Goal: Information Seeking & Learning: Compare options

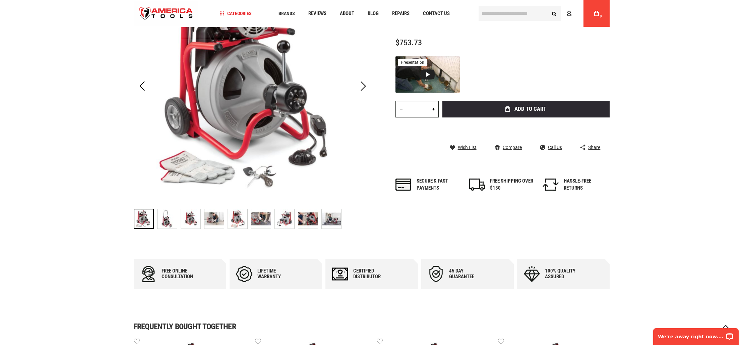
scroll to position [150, 0]
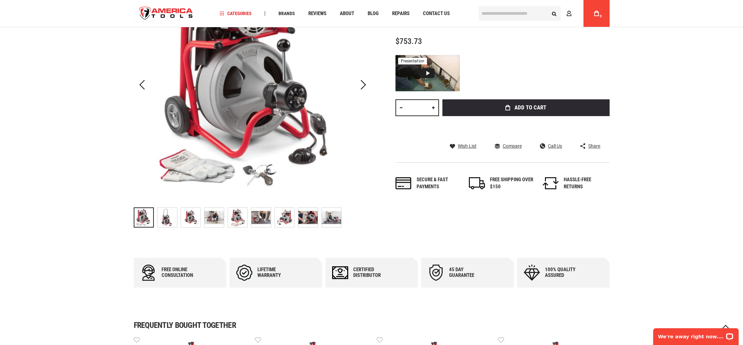
click at [163, 220] on img at bounding box center [167, 217] width 19 height 19
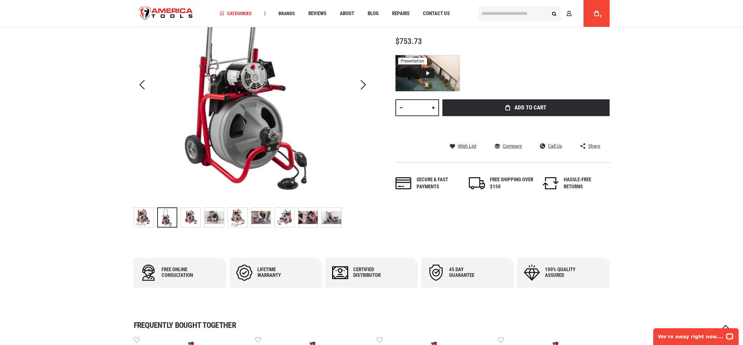
scroll to position [147, 0]
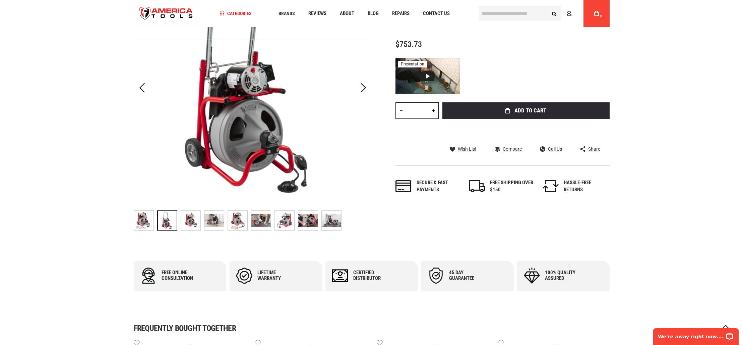
click at [191, 220] on img at bounding box center [190, 220] width 19 height 19
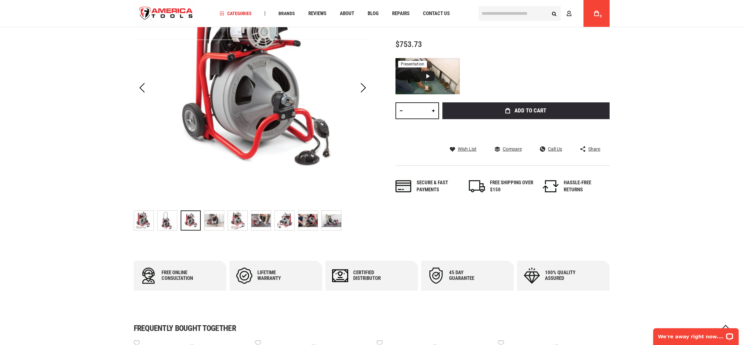
click at [216, 219] on img at bounding box center [214, 220] width 19 height 19
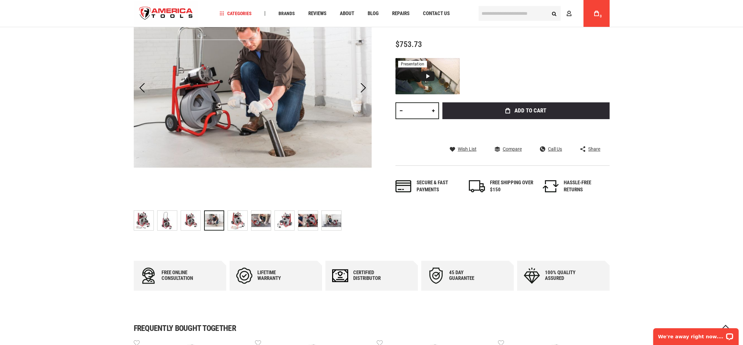
click at [240, 218] on img at bounding box center [237, 220] width 19 height 19
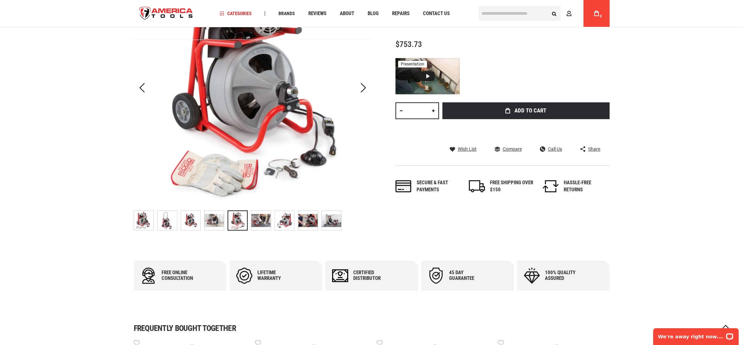
click at [262, 217] on img at bounding box center [261, 220] width 19 height 19
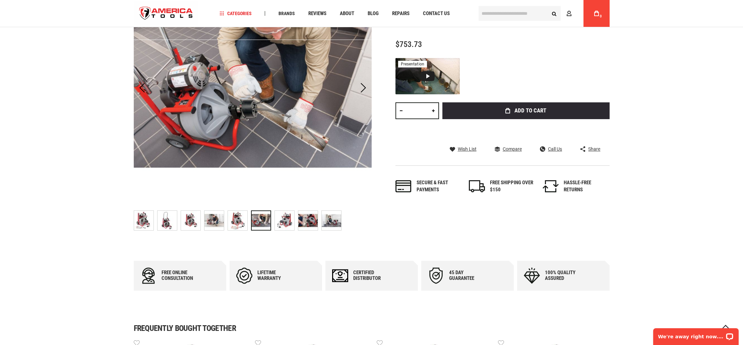
click at [281, 220] on img at bounding box center [284, 220] width 19 height 19
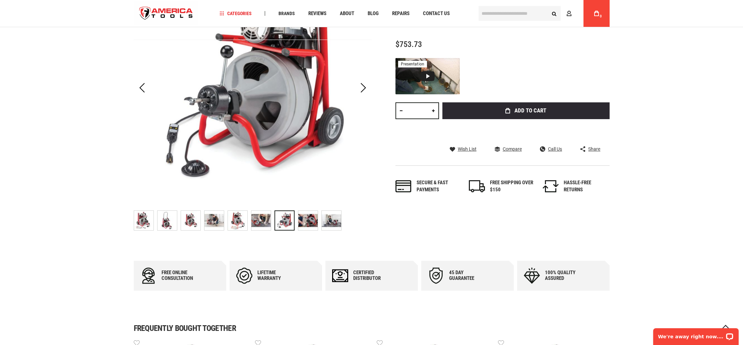
click at [301, 221] on img at bounding box center [307, 220] width 19 height 19
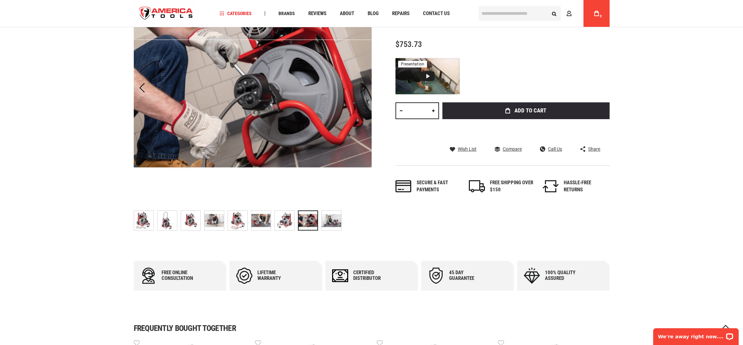
click at [331, 219] on img at bounding box center [331, 220] width 19 height 19
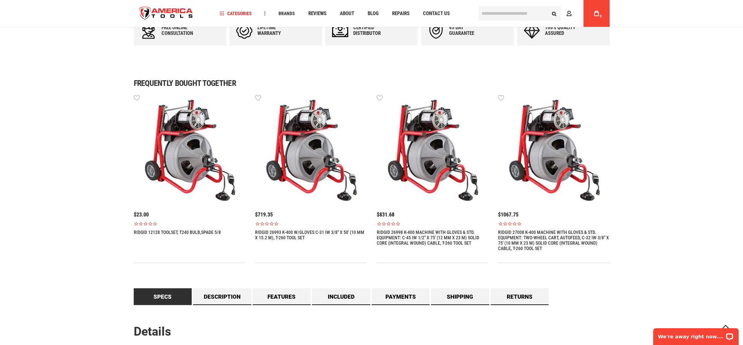
scroll to position [390, 0]
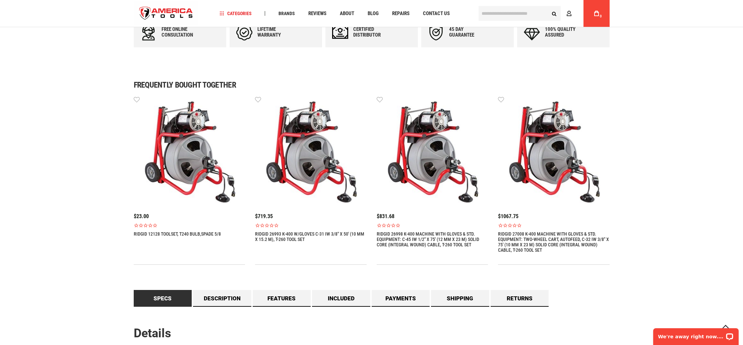
click at [444, 173] on img at bounding box center [433, 152] width 112 height 112
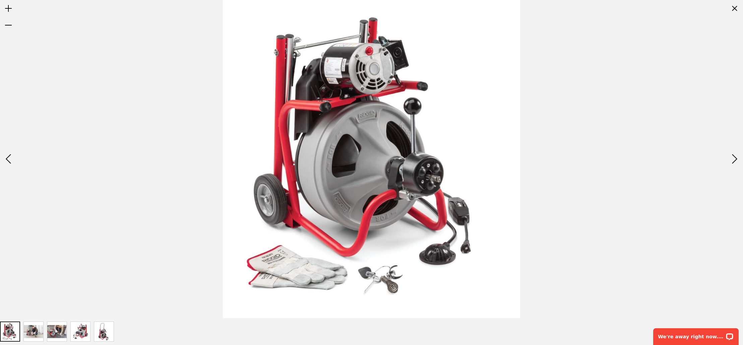
click at [77, 333] on img at bounding box center [80, 331] width 19 height 19
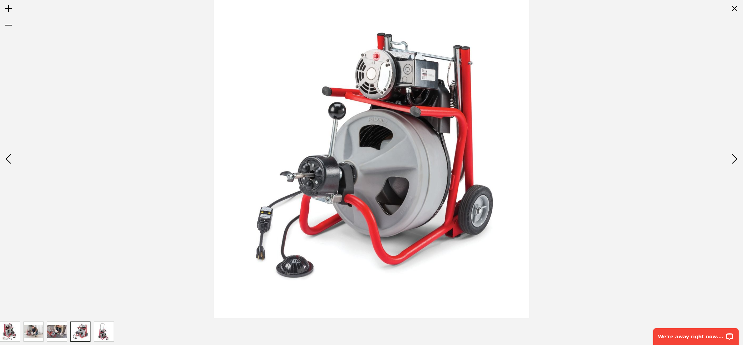
click at [101, 332] on img at bounding box center [103, 331] width 19 height 19
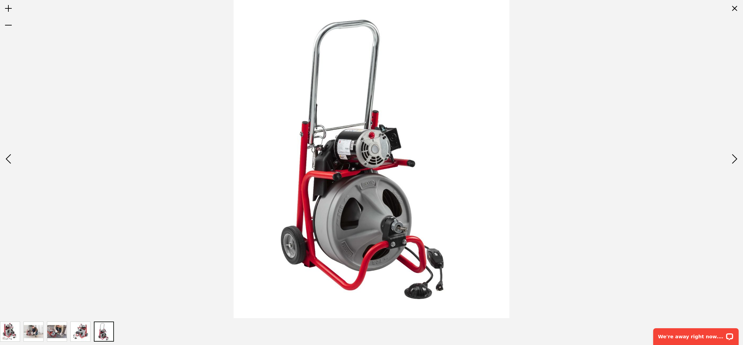
click at [53, 331] on img at bounding box center [56, 331] width 19 height 19
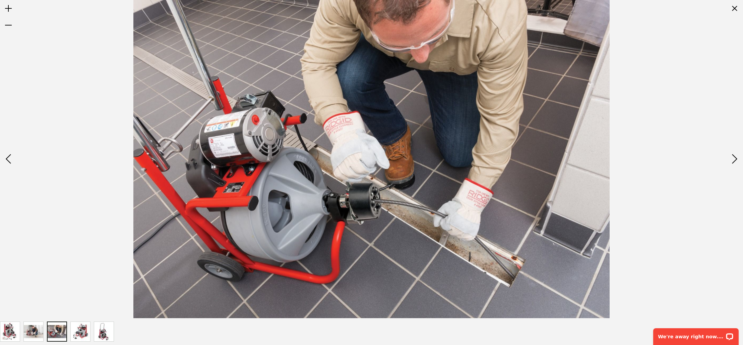
click at [33, 330] on img at bounding box center [33, 331] width 19 height 19
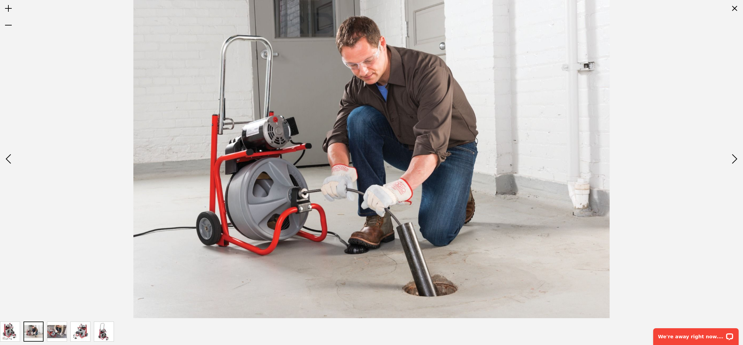
click at [12, 330] on img at bounding box center [9, 331] width 19 height 19
